Goal: Information Seeking & Learning: Learn about a topic

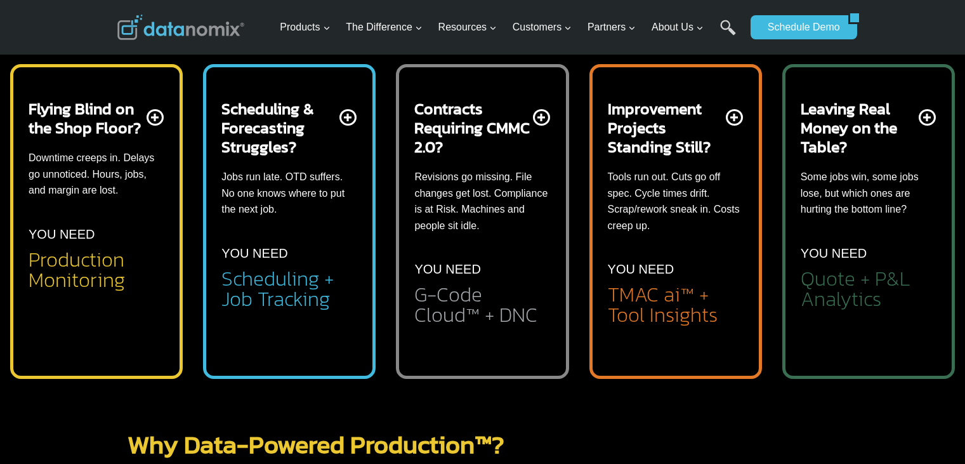
click at [648, 307] on h2 "TMAC ai™ + Tool Insights" at bounding box center [676, 304] width 136 height 41
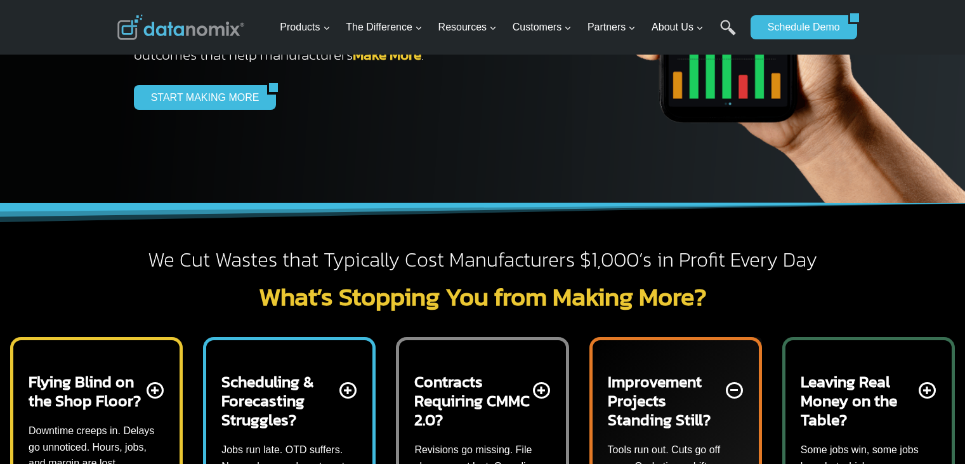
scroll to position [317, 0]
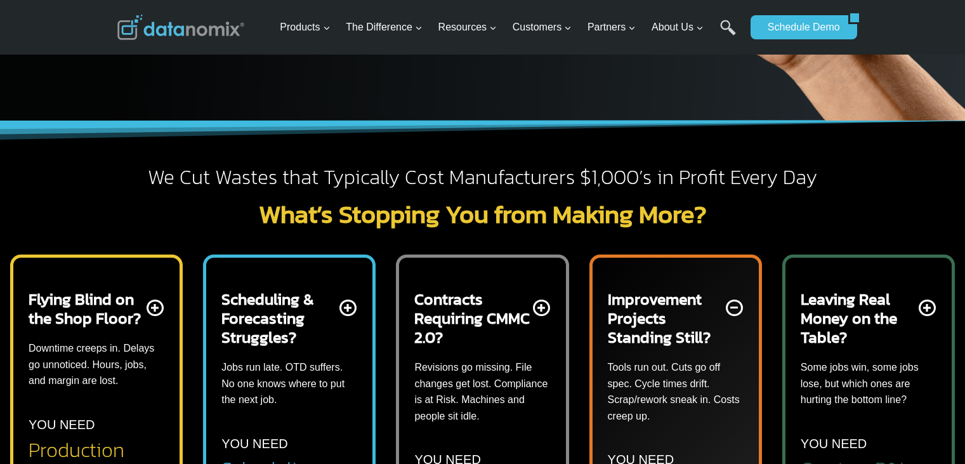
click at [242, 383] on p "Jobs run late. OTD suffers. No one knows where to put the next job." at bounding box center [289, 383] width 136 height 49
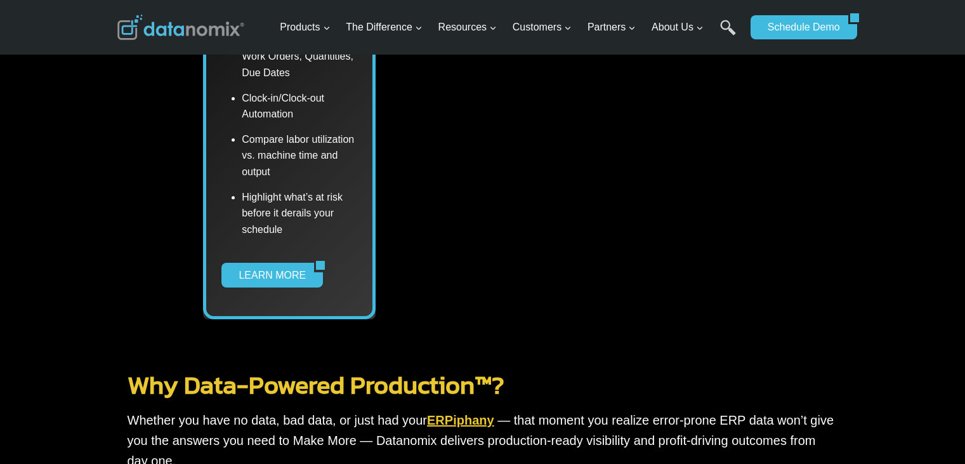
scroll to position [761, 0]
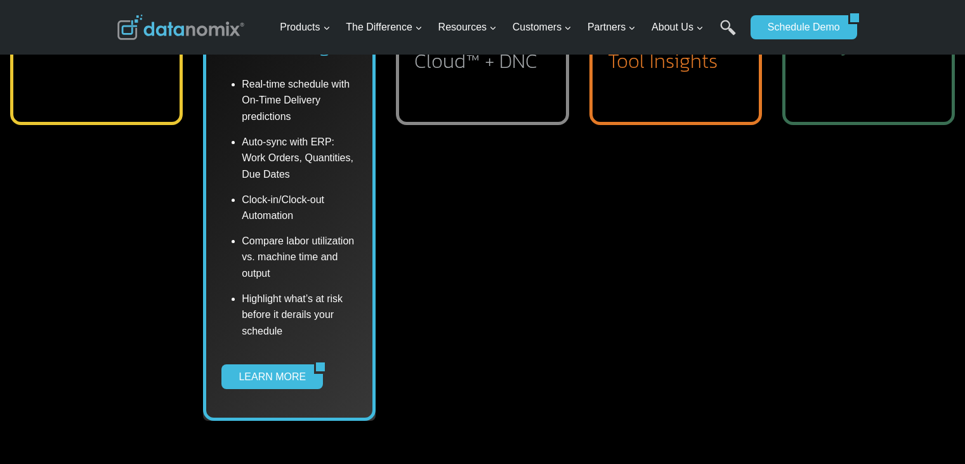
click at [570, 63] on div "Flying Blind on the Shop Floor? Downtime creeps in. Delays go unnoticed. Hours,…" at bounding box center [482, 108] width 945 height 626
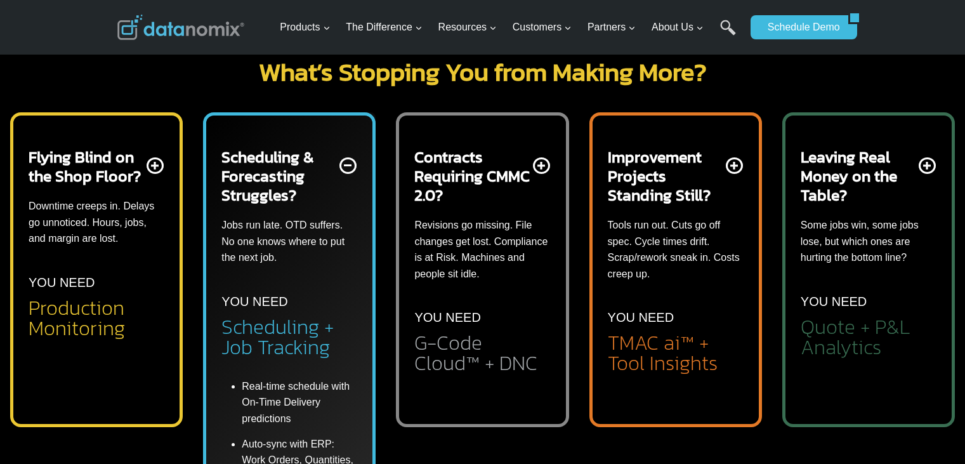
scroll to position [571, 0]
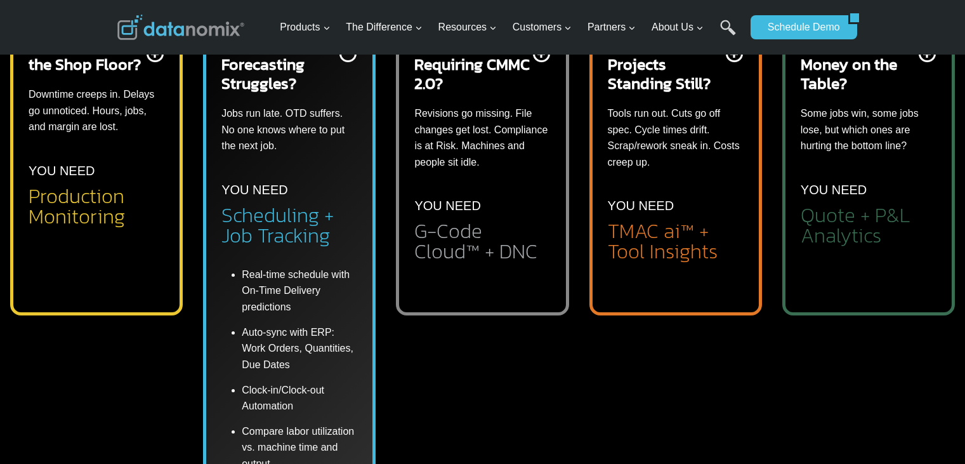
click at [861, 271] on li "Automated part-level profitability analysis" at bounding box center [878, 285] width 115 height 39
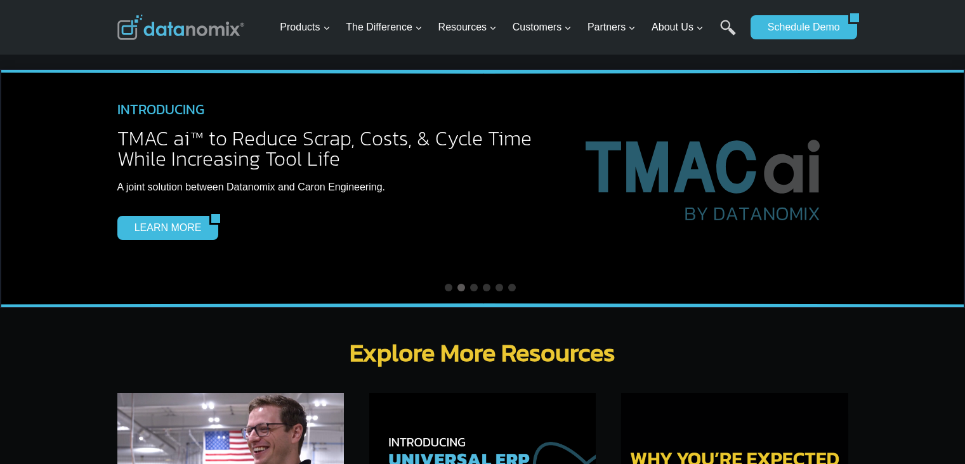
scroll to position [3933, 0]
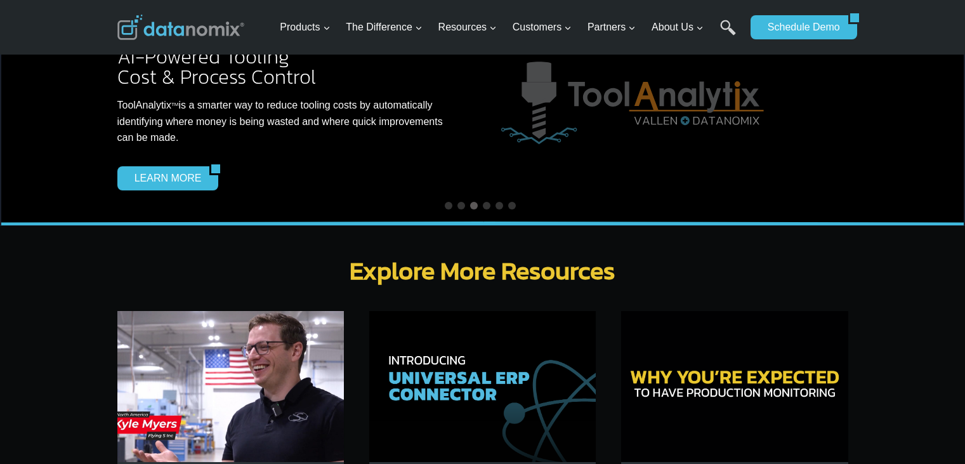
click at [455, 394] on img at bounding box center [482, 386] width 226 height 151
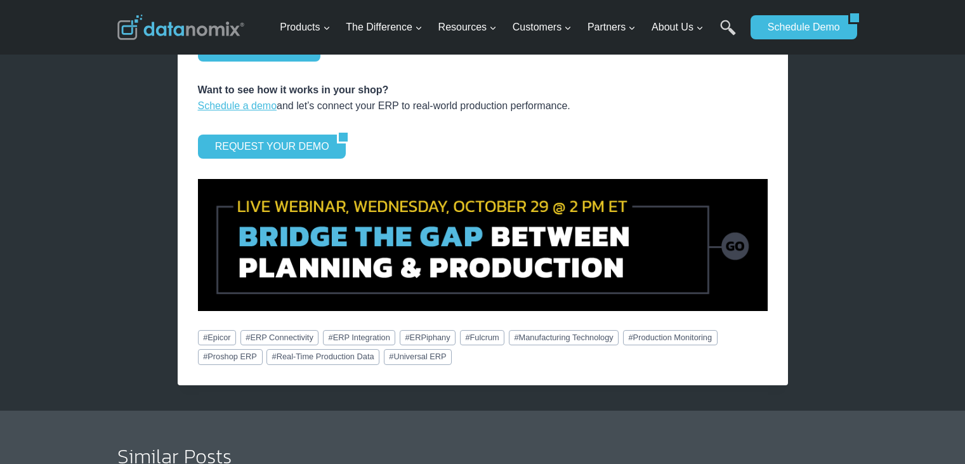
scroll to position [1903, 0]
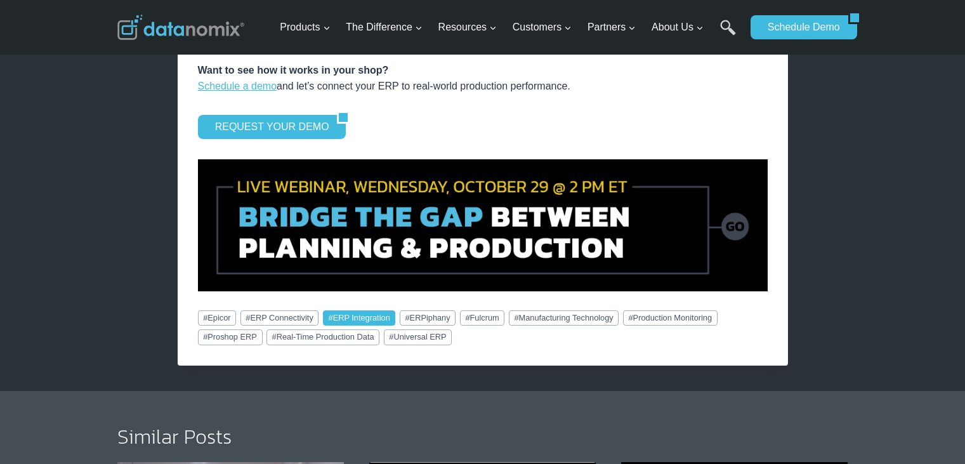
click at [369, 310] on link "# ERP Integration" at bounding box center [359, 317] width 73 height 15
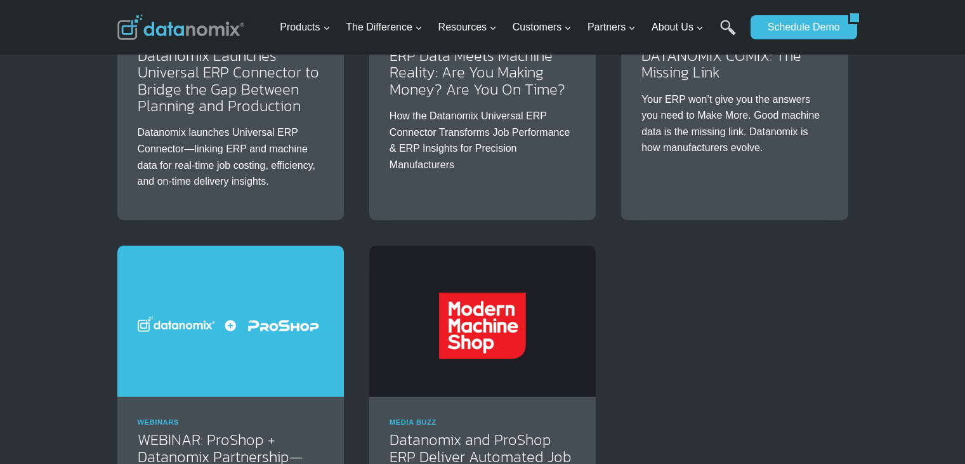
scroll to position [444, 0]
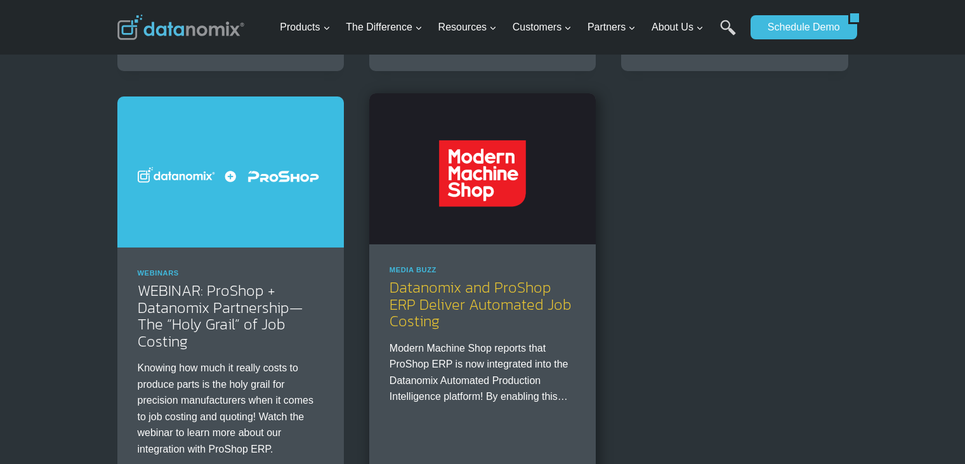
click at [446, 313] on link "Datanomix and ProShop ERP Deliver Automated Job Costing" at bounding box center [481, 304] width 182 height 56
